Goal: Check status: Check status

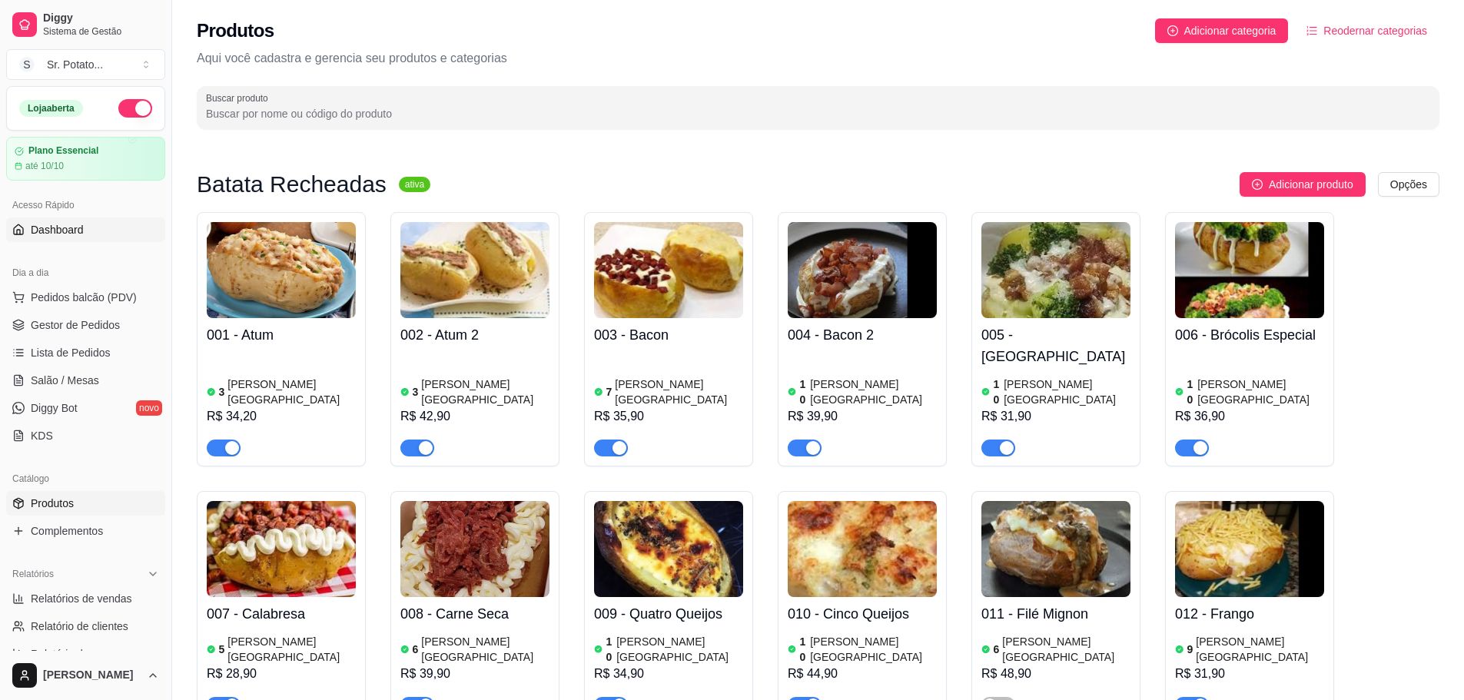
click at [75, 229] on span "Dashboard" at bounding box center [57, 229] width 53 height 15
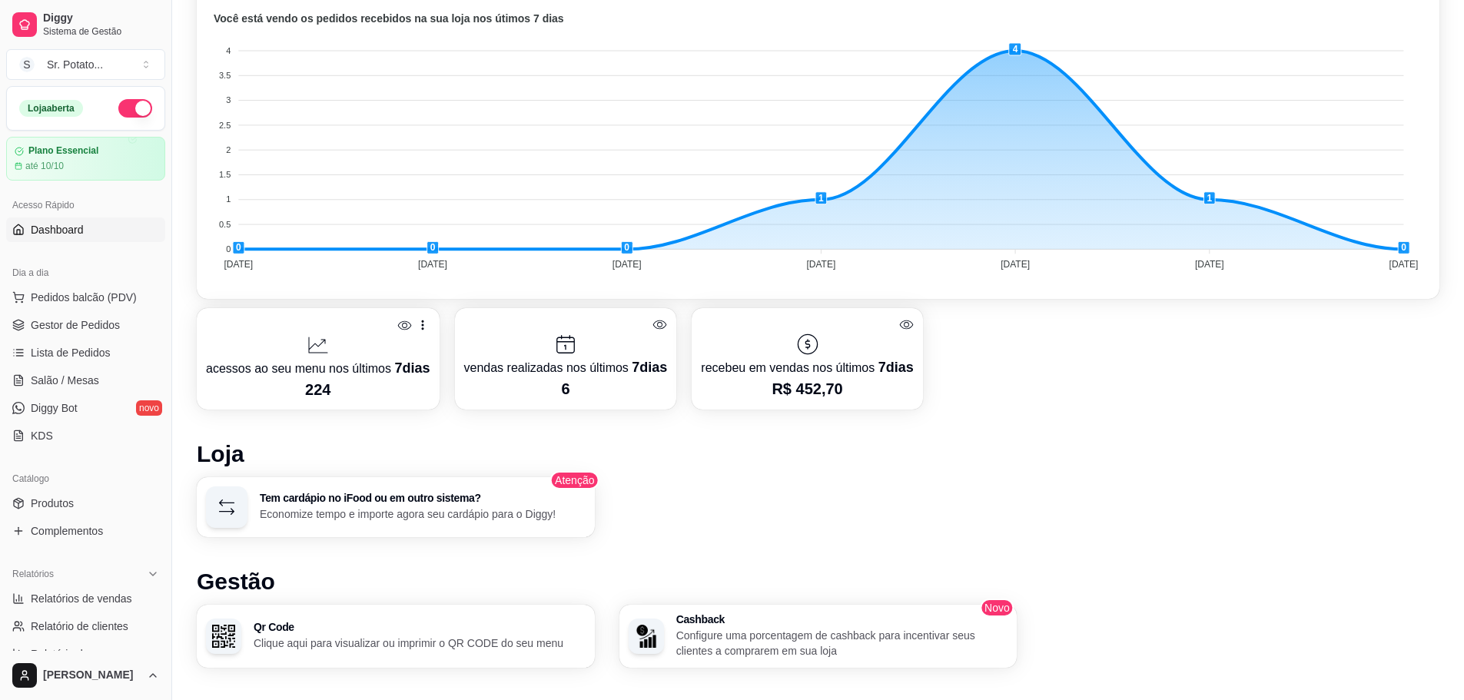
scroll to position [461, 0]
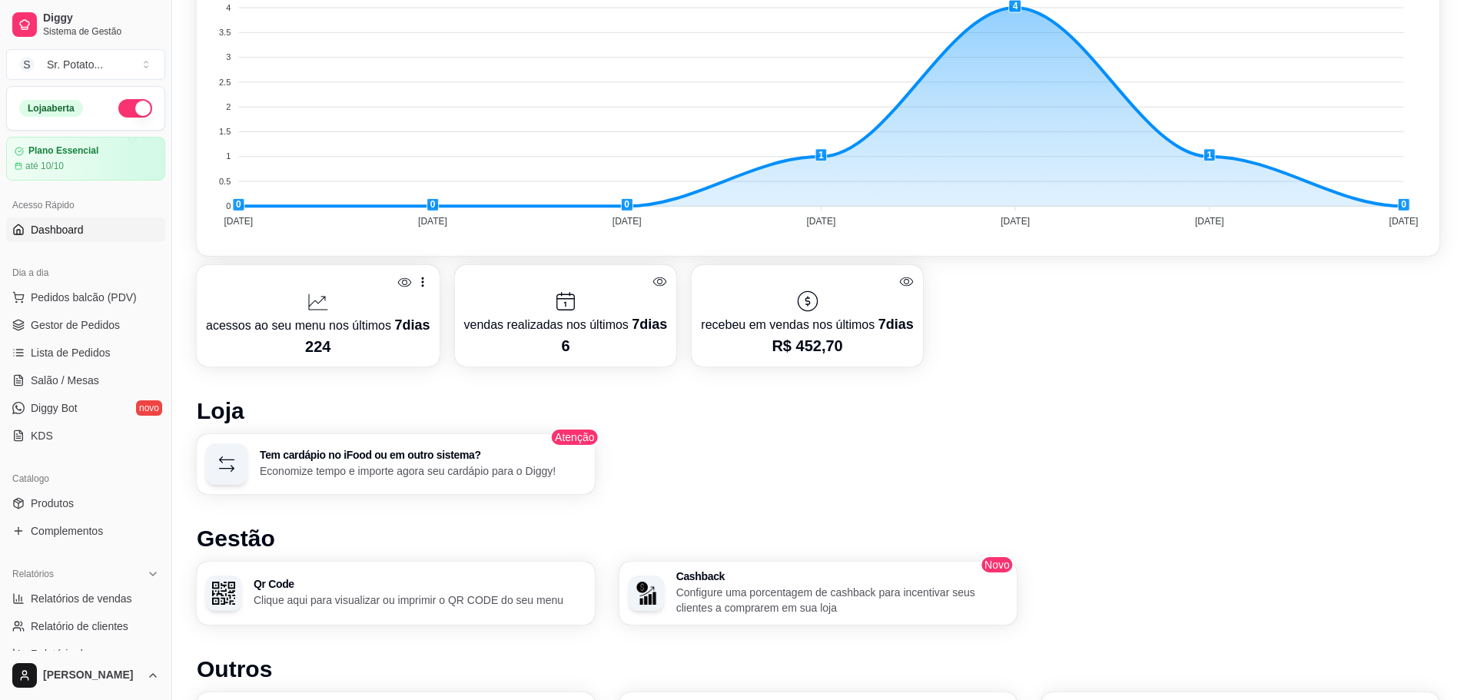
click at [396, 295] on div at bounding box center [318, 302] width 224 height 25
click at [795, 294] on icon at bounding box center [807, 301] width 25 height 25
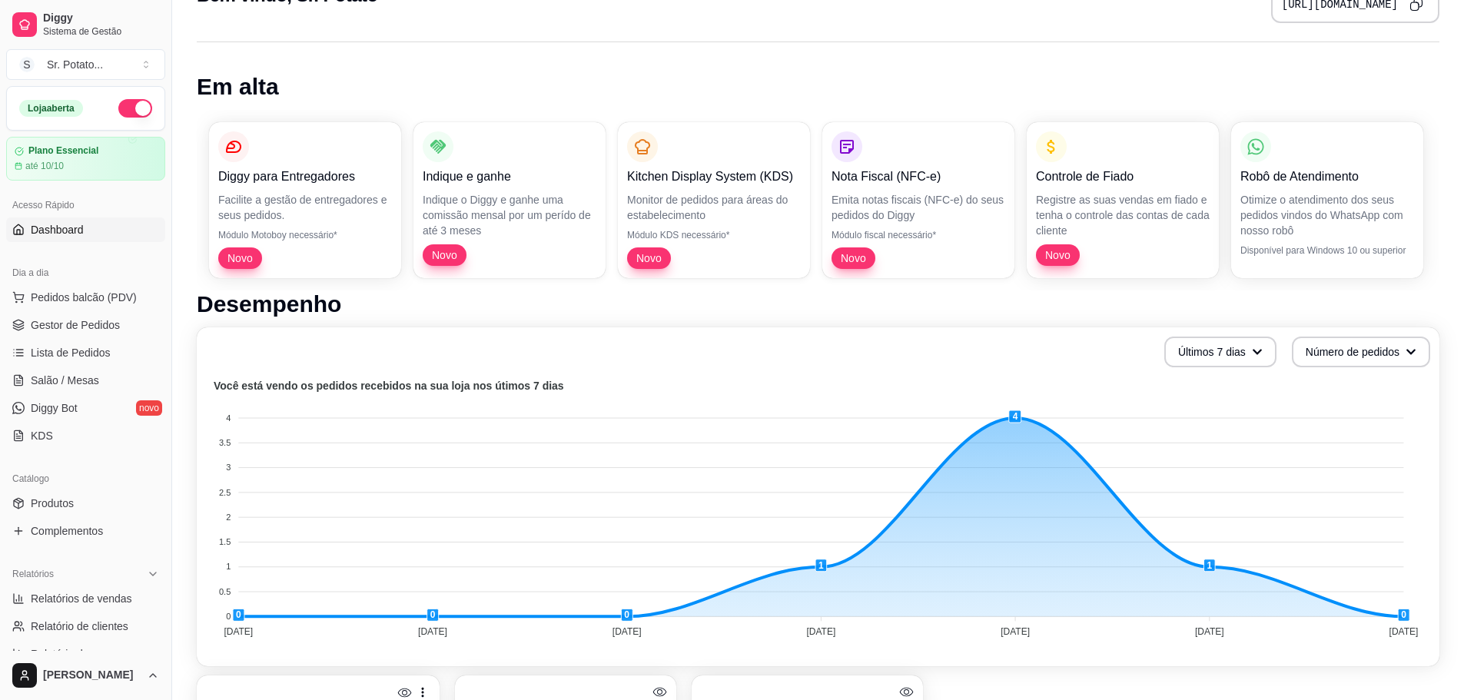
scroll to position [0, 0]
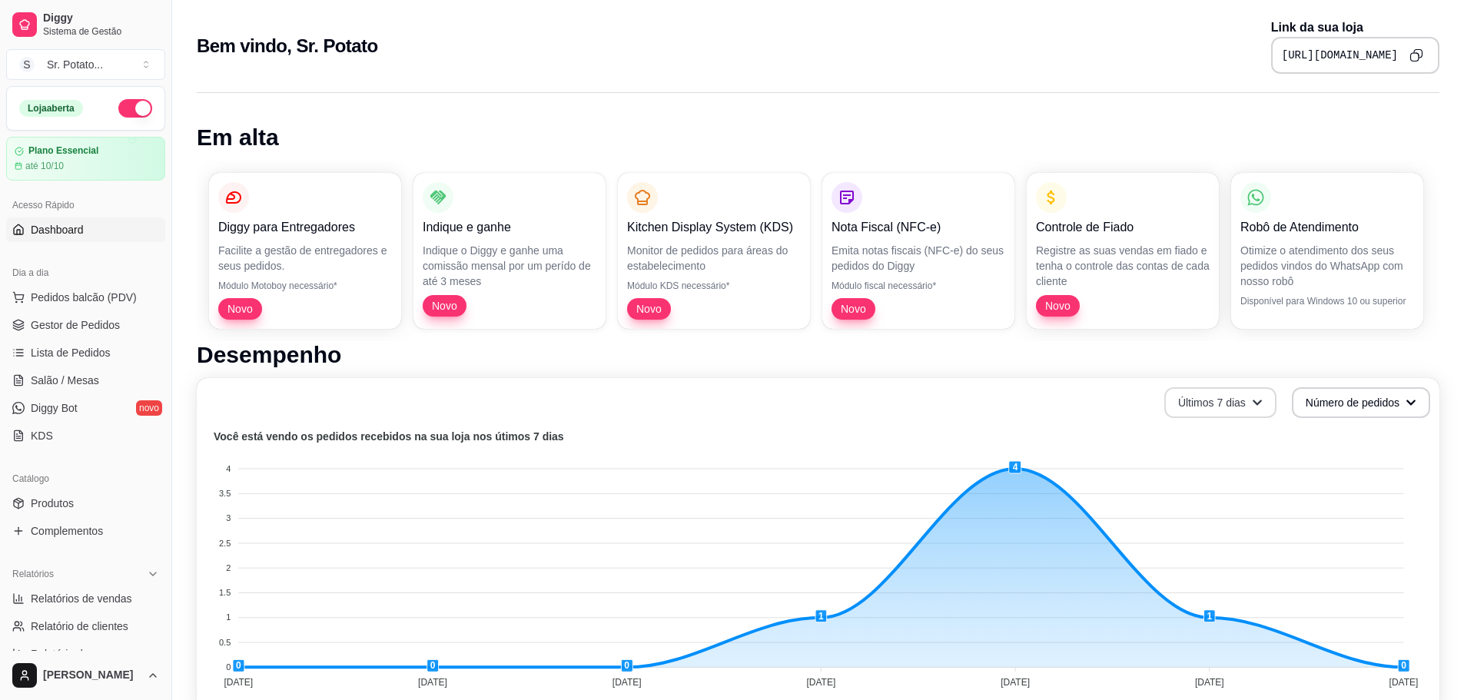
click at [1198, 403] on button "Últimos 7 dias" at bounding box center [1220, 402] width 112 height 31
click at [1198, 484] on li "Últimos 30 dias" at bounding box center [1219, 492] width 141 height 25
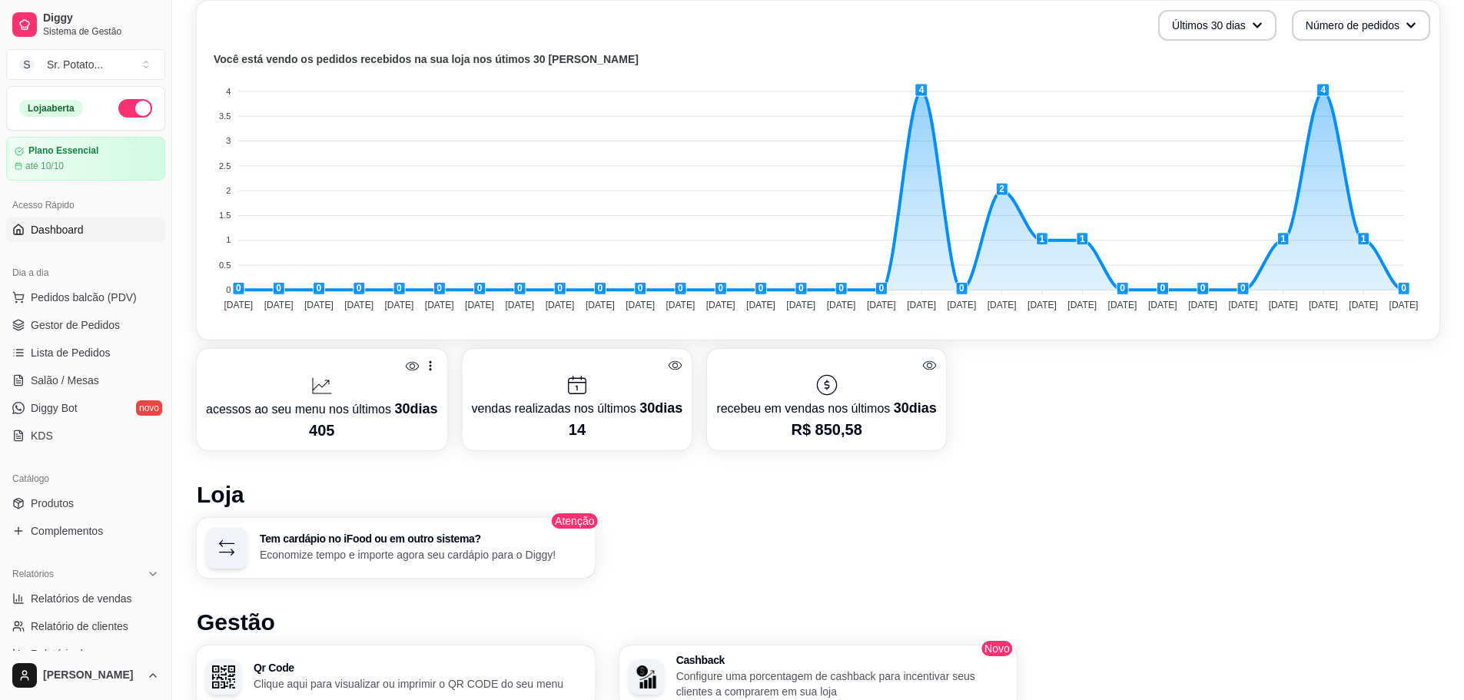
scroll to position [307, 0]
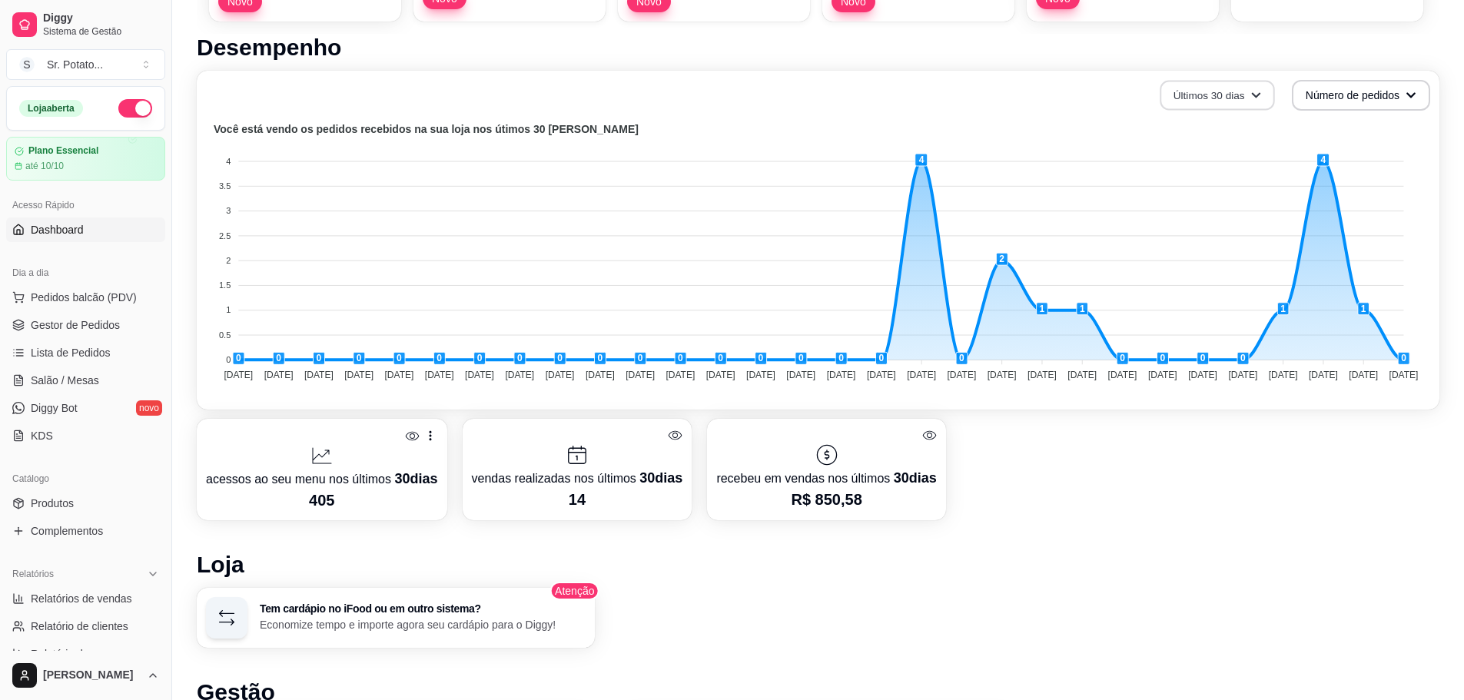
click at [1221, 100] on button "Últimos 30 dias" at bounding box center [1217, 96] width 114 height 30
click at [1213, 122] on li "Últimos 7 dias" at bounding box center [1216, 133] width 141 height 25
